Goal: Task Accomplishment & Management: Manage account settings

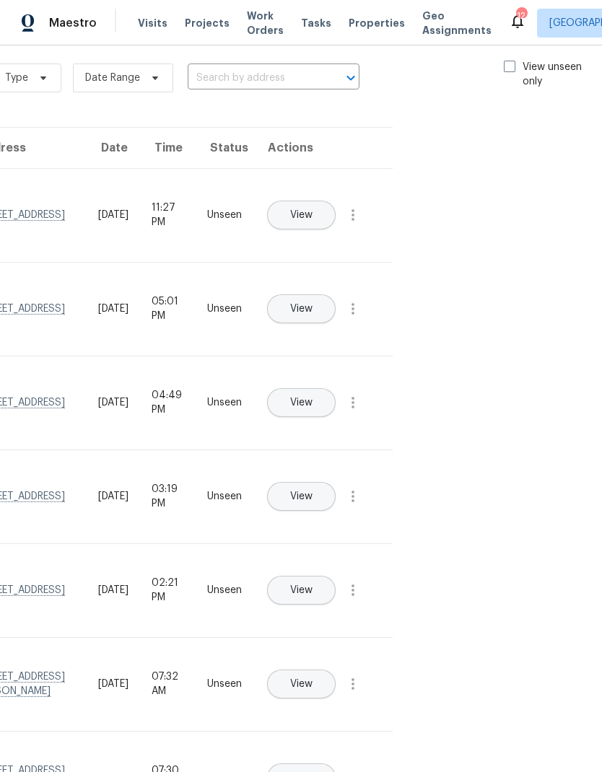
scroll to position [17, 162]
click at [510, 66] on span at bounding box center [510, 67] width 12 height 12
click at [510, 66] on input "View unseen only" at bounding box center [508, 64] width 9 height 9
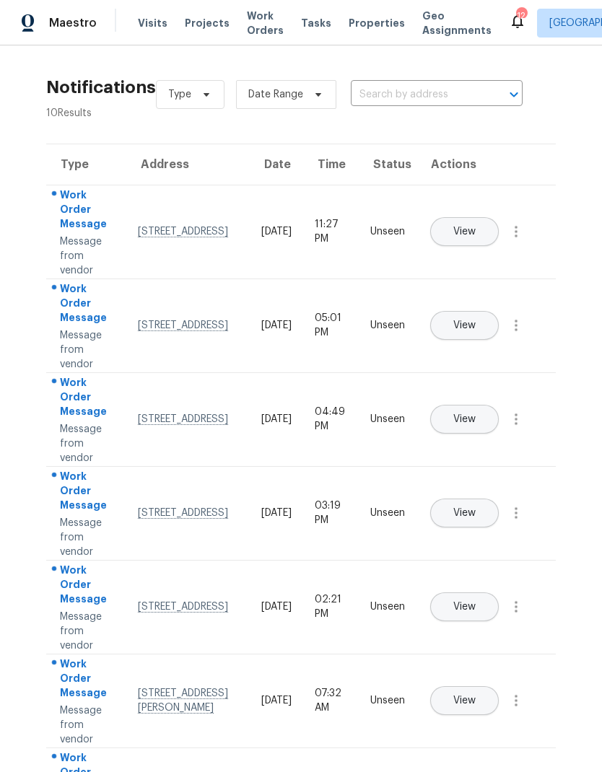
scroll to position [0, 0]
click at [520, 235] on button "button" at bounding box center [516, 231] width 35 height 35
click at [476, 254] on div "Mark Seen" at bounding box center [433, 249] width 113 height 14
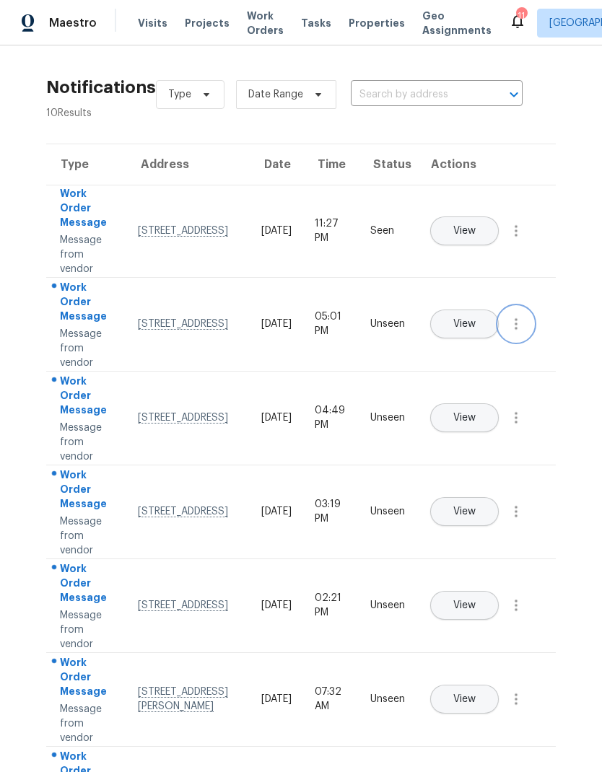
click at [528, 339] on button "button" at bounding box center [516, 324] width 35 height 35
click at [486, 351] on link "Mark Seen" at bounding box center [433, 342] width 123 height 22
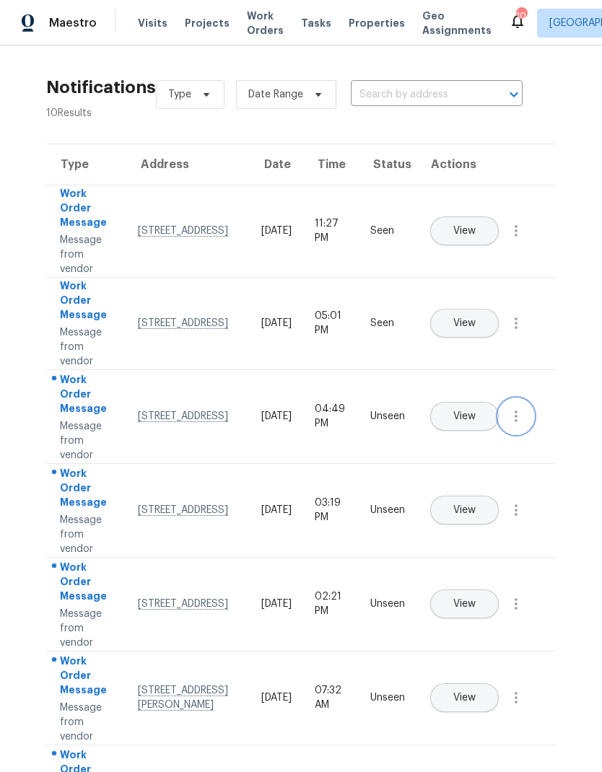
click at [524, 434] on button "button" at bounding box center [516, 416] width 35 height 35
click at [471, 439] on div "Mark Seen" at bounding box center [433, 434] width 113 height 14
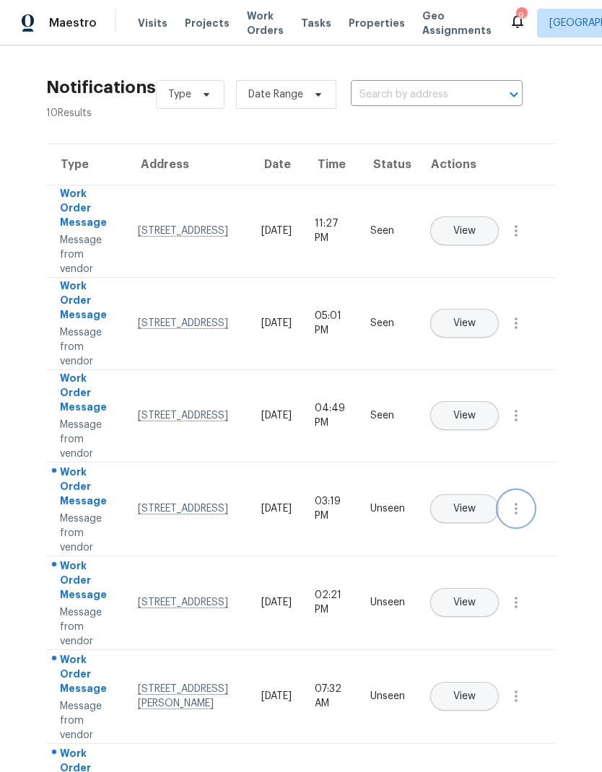
click at [520, 516] on icon "button" at bounding box center [515, 508] width 17 height 17
click at [473, 536] on link "Mark Seen" at bounding box center [433, 526] width 123 height 22
click at [517, 607] on icon "button" at bounding box center [516, 601] width 3 height 12
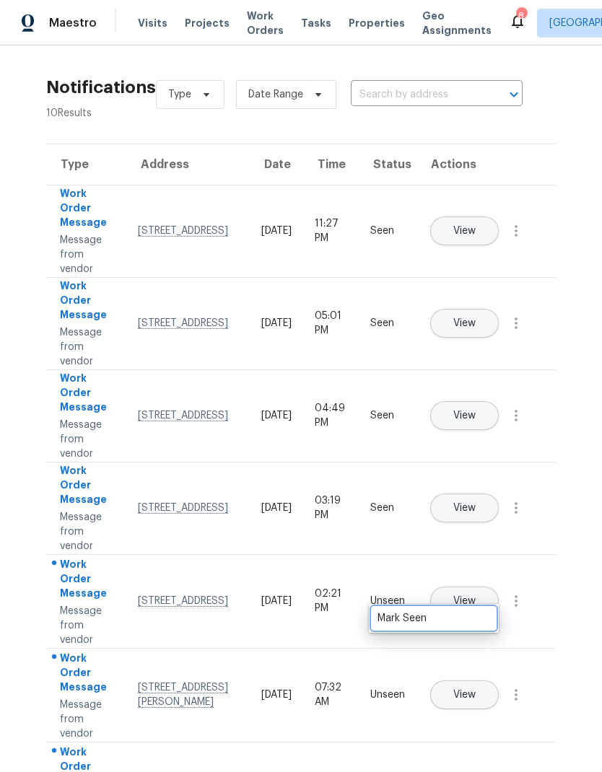
click at [460, 618] on div "Mark Seen" at bounding box center [433, 618] width 113 height 14
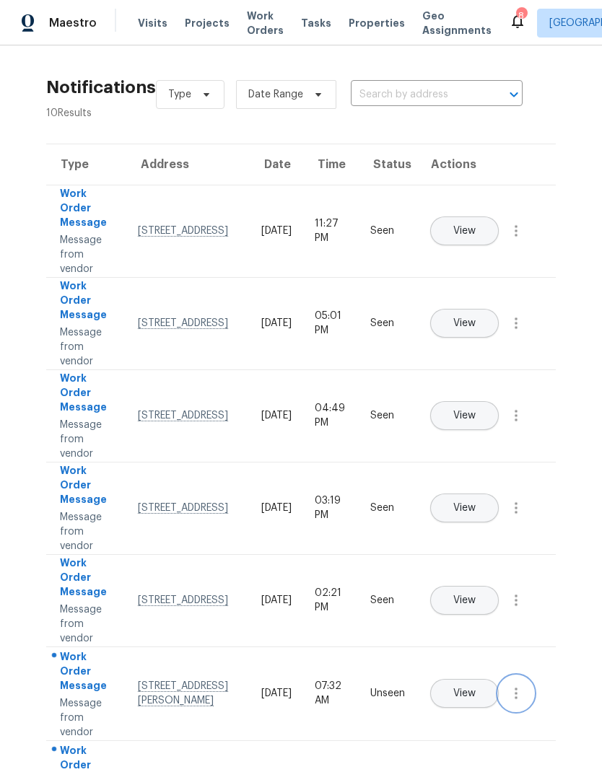
click at [517, 702] on icon "button" at bounding box center [515, 693] width 17 height 17
click at [466, 709] on div "Mark Seen" at bounding box center [433, 711] width 113 height 14
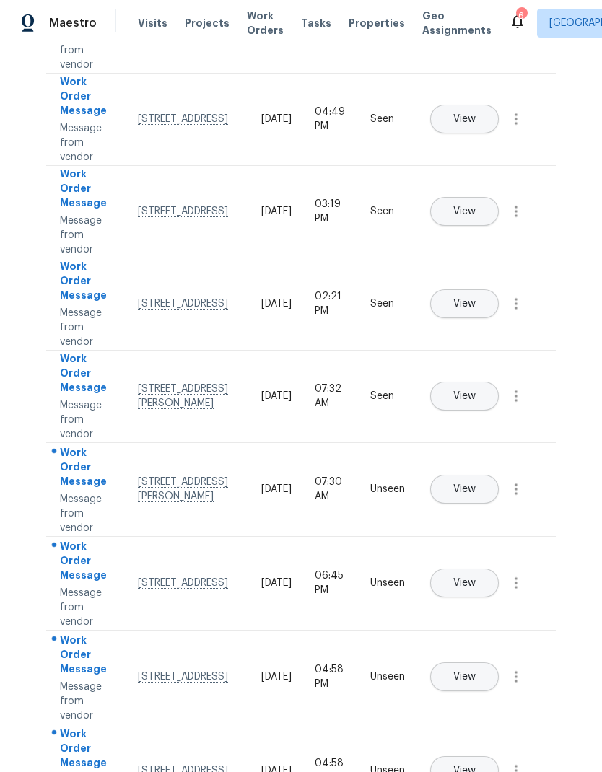
scroll to position [58, 0]
click at [522, 481] on icon "button" at bounding box center [515, 489] width 17 height 17
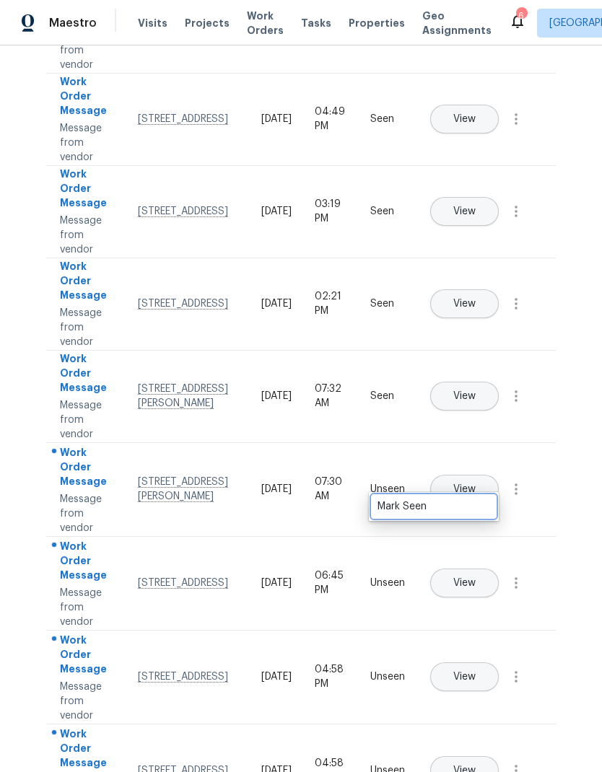
click at [473, 499] on div "Mark Seen" at bounding box center [433, 506] width 113 height 14
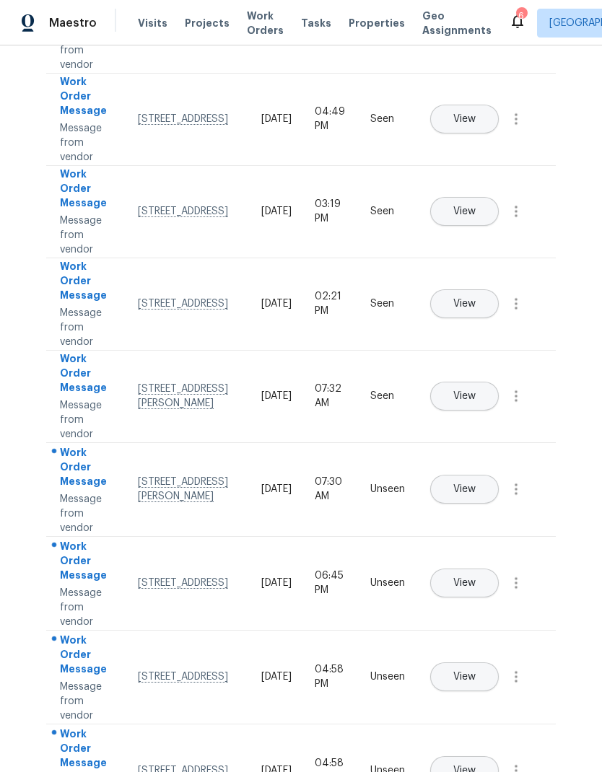
scroll to position [295, 0]
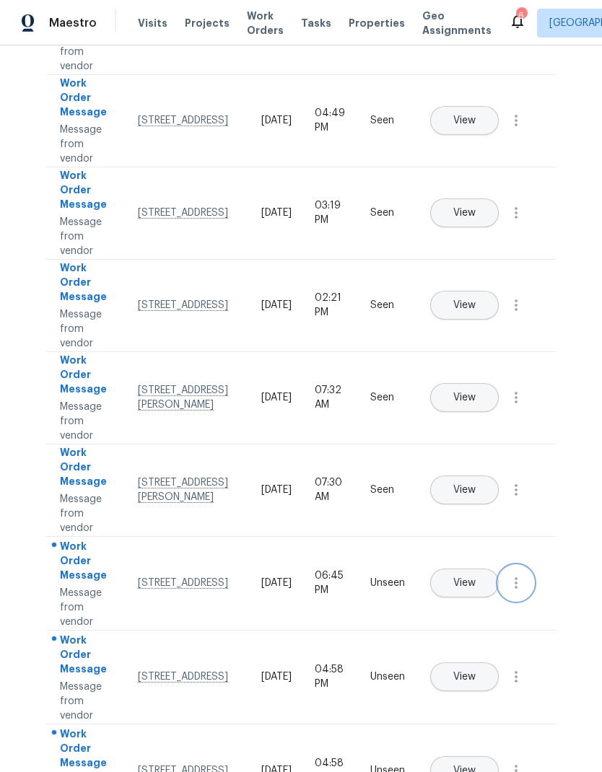
click at [520, 574] on icon "button" at bounding box center [515, 582] width 17 height 17
click at [466, 593] on div "Mark Seen" at bounding box center [433, 600] width 113 height 14
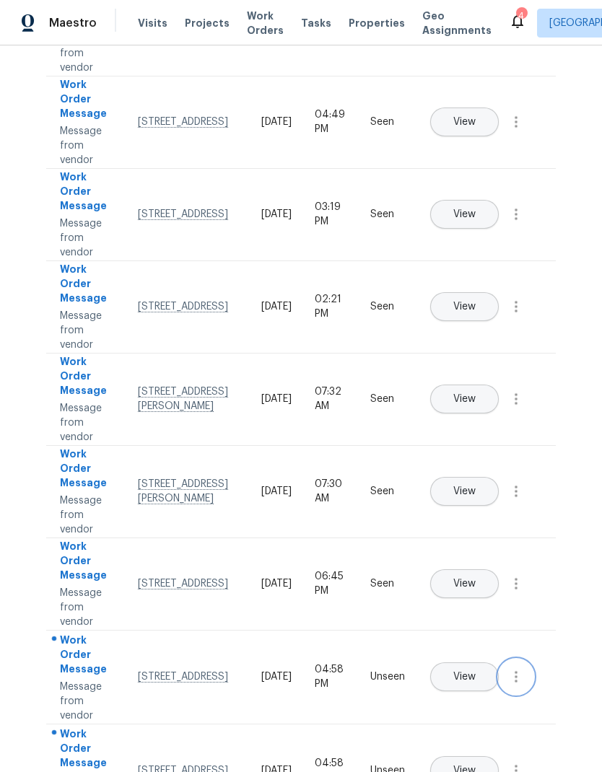
click at [523, 668] on icon "button" at bounding box center [515, 676] width 17 height 17
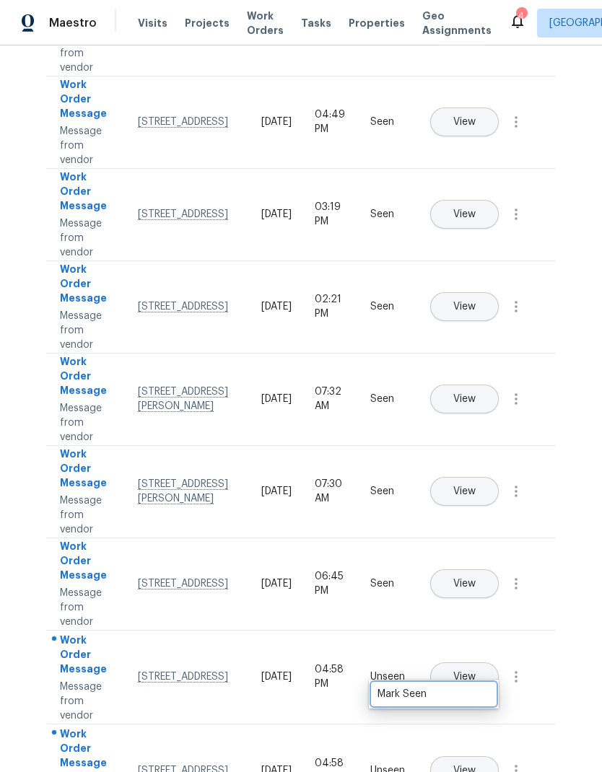
click at [465, 687] on div "Mark Seen" at bounding box center [433, 694] width 113 height 14
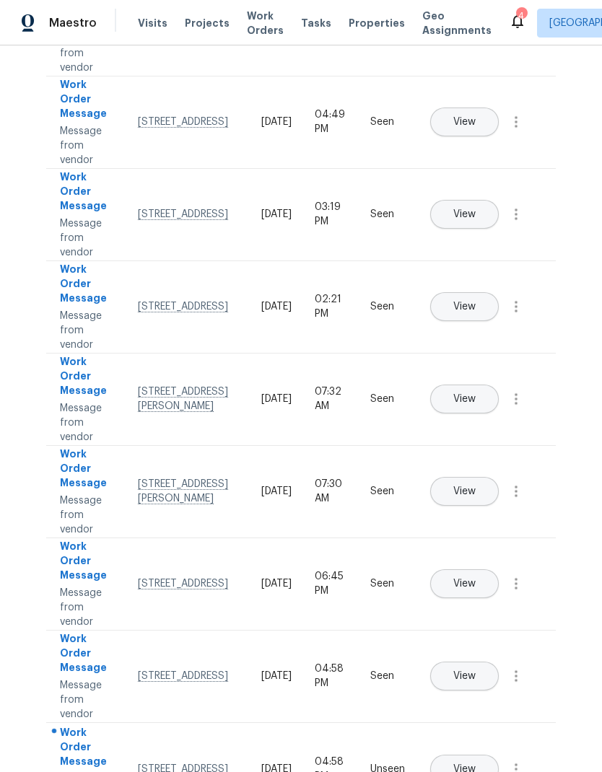
scroll to position [292, 0]
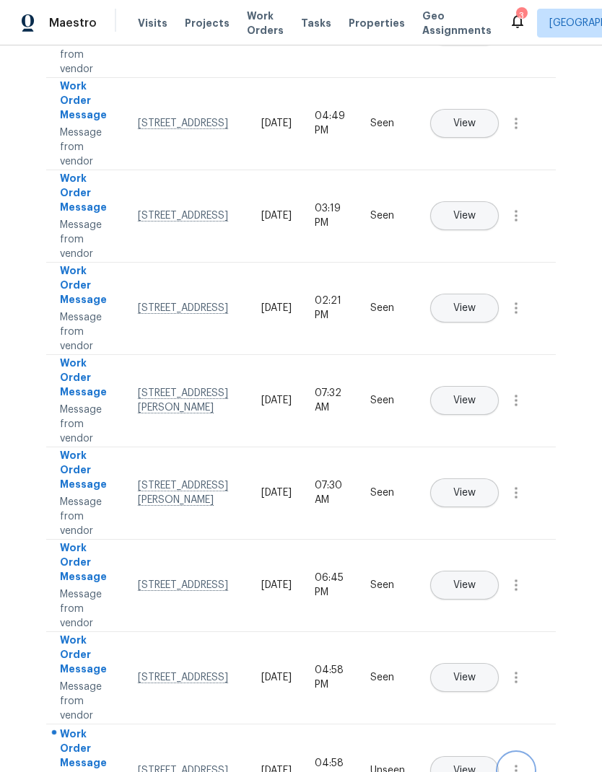
click at [516, 762] on icon "button" at bounding box center [515, 770] width 17 height 17
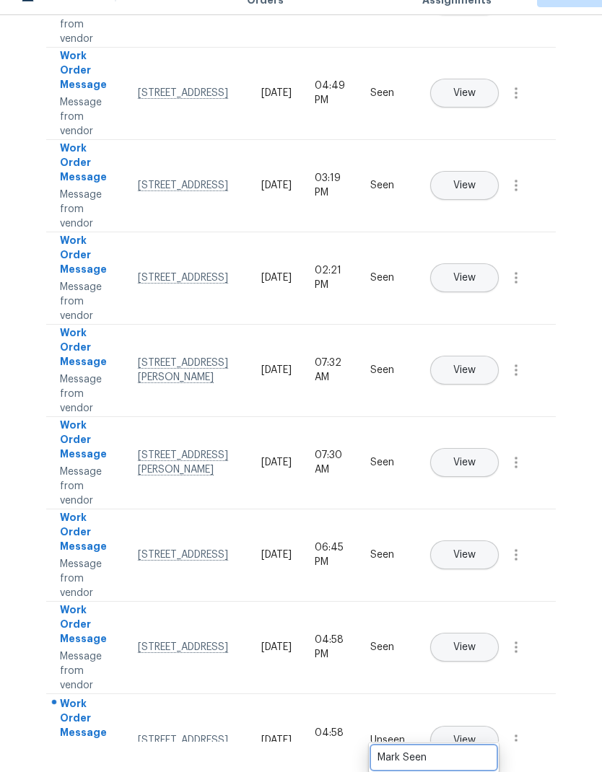
click at [481, 751] on div "Mark Seen" at bounding box center [433, 758] width 113 height 14
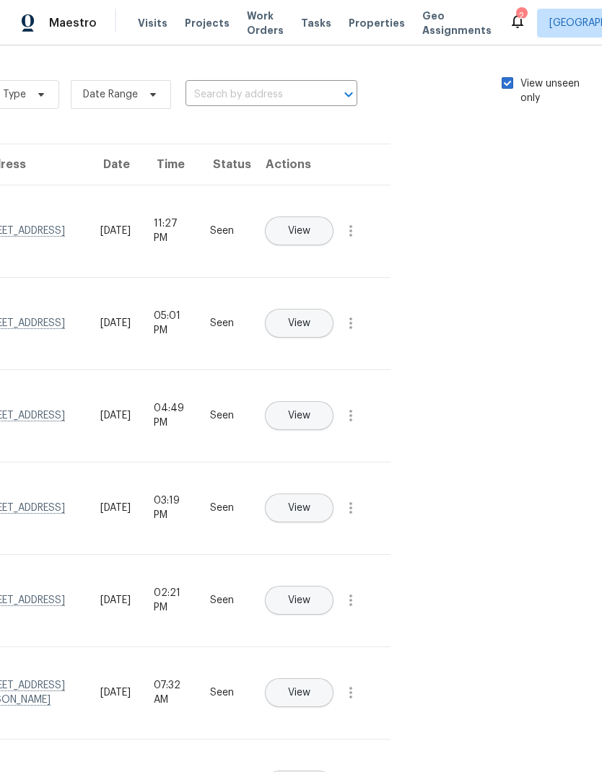
scroll to position [0, 162]
click at [509, 77] on span at bounding box center [510, 83] width 12 height 12
click at [509, 77] on input "View unseen only" at bounding box center [508, 81] width 9 height 9
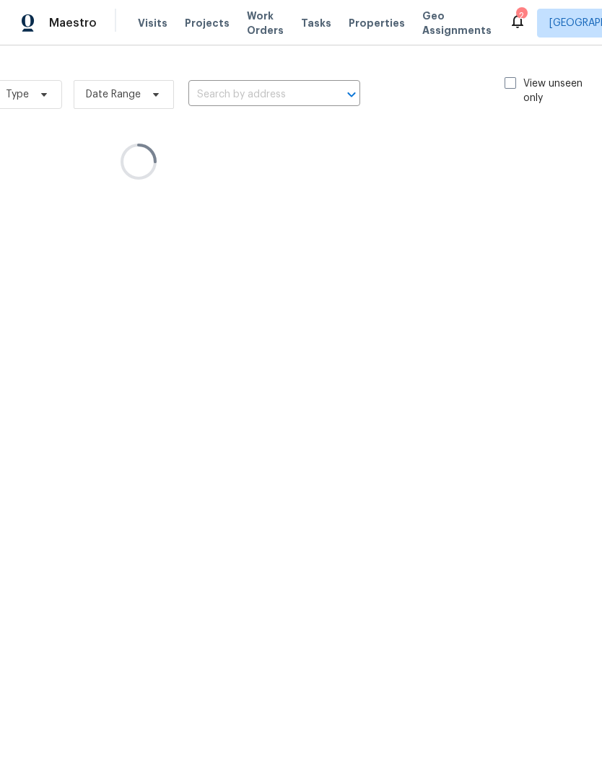
scroll to position [0, 0]
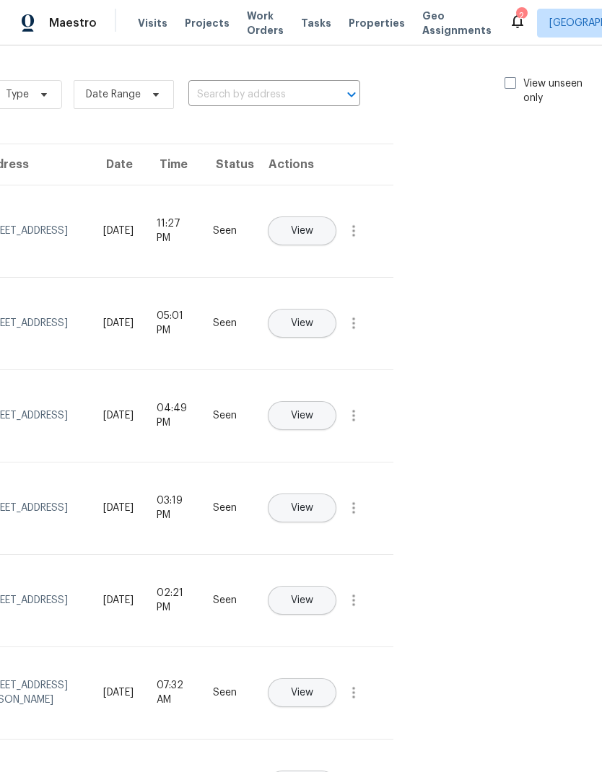
click at [510, 94] on label "View unseen only" at bounding box center [554, 91] width 100 height 29
click at [510, 86] on input "View unseen only" at bounding box center [508, 81] width 9 height 9
checkbox input "true"
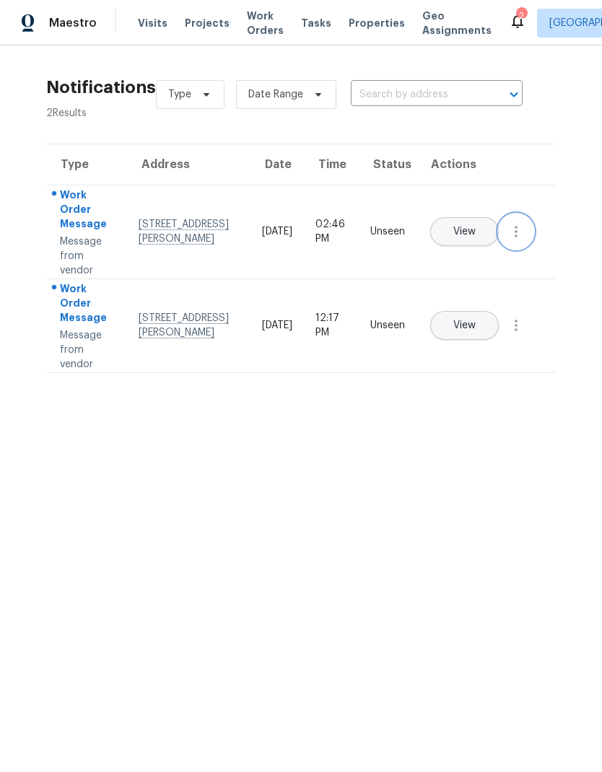
click at [517, 237] on icon "button" at bounding box center [516, 232] width 3 height 12
click at [467, 256] on link "Mark Seen" at bounding box center [433, 249] width 123 height 22
click at [524, 333] on icon "button" at bounding box center [515, 323] width 17 height 17
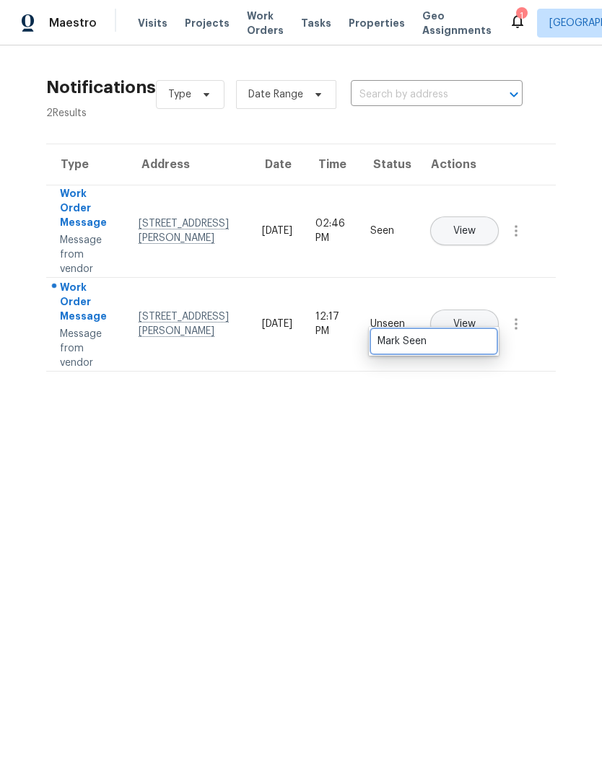
click at [479, 346] on div "Mark Seen" at bounding box center [433, 341] width 113 height 14
